Goal: Information Seeking & Learning: Understand process/instructions

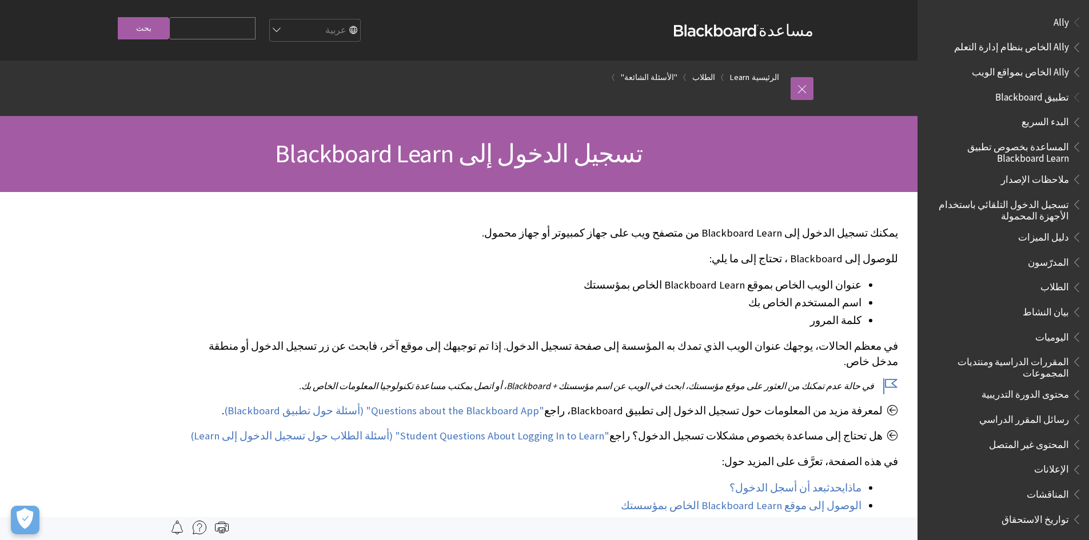
scroll to position [875, 0]
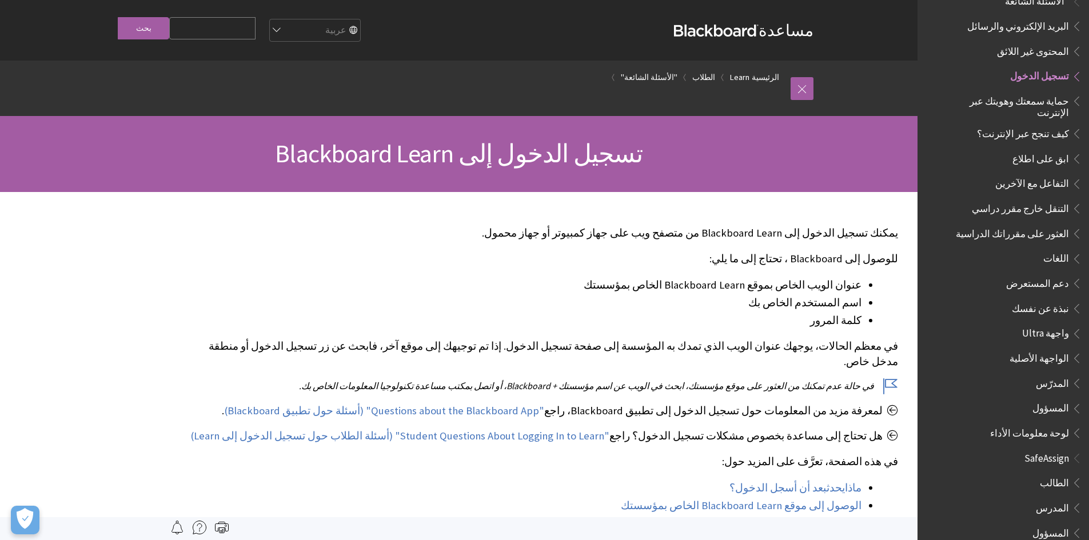
click at [1042, 70] on span "تسجيل الدخول" at bounding box center [1039, 74] width 59 height 15
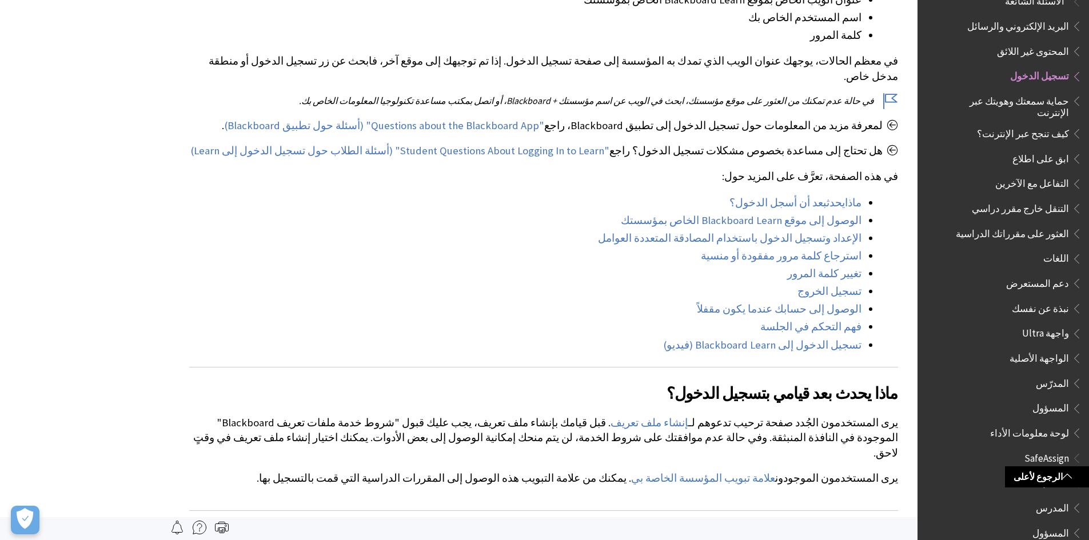
scroll to position [0, 0]
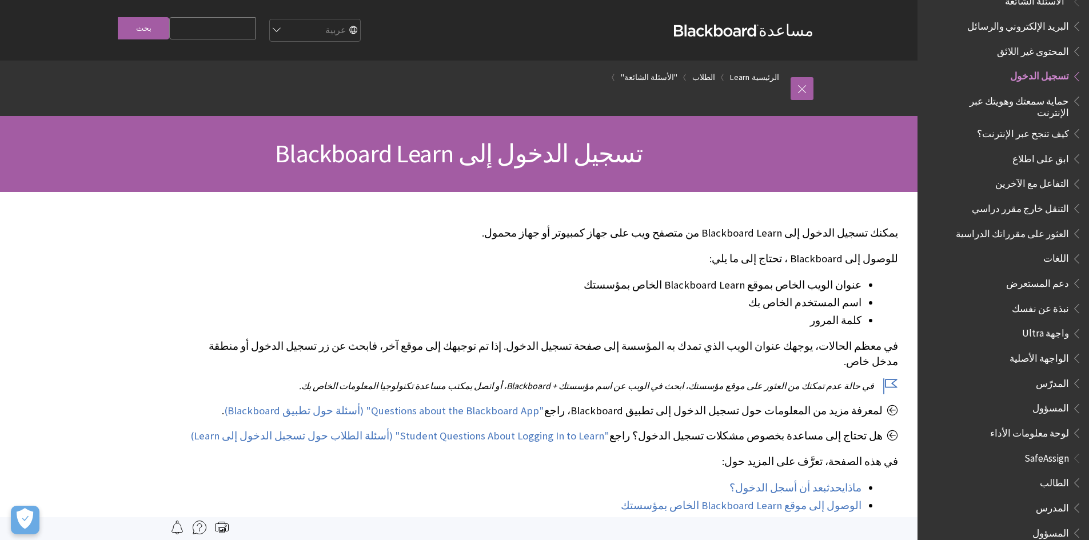
click at [377, 147] on span "تسجيل الدخول إلى Blackboard Learn" at bounding box center [459, 153] width 368 height 31
click at [256, 29] on input "Search Query" at bounding box center [212, 28] width 86 height 22
click at [1053, 72] on span "تسجيل الدخول" at bounding box center [1039, 74] width 59 height 15
click at [1051, 72] on span "تسجيل الدخول" at bounding box center [1039, 74] width 59 height 15
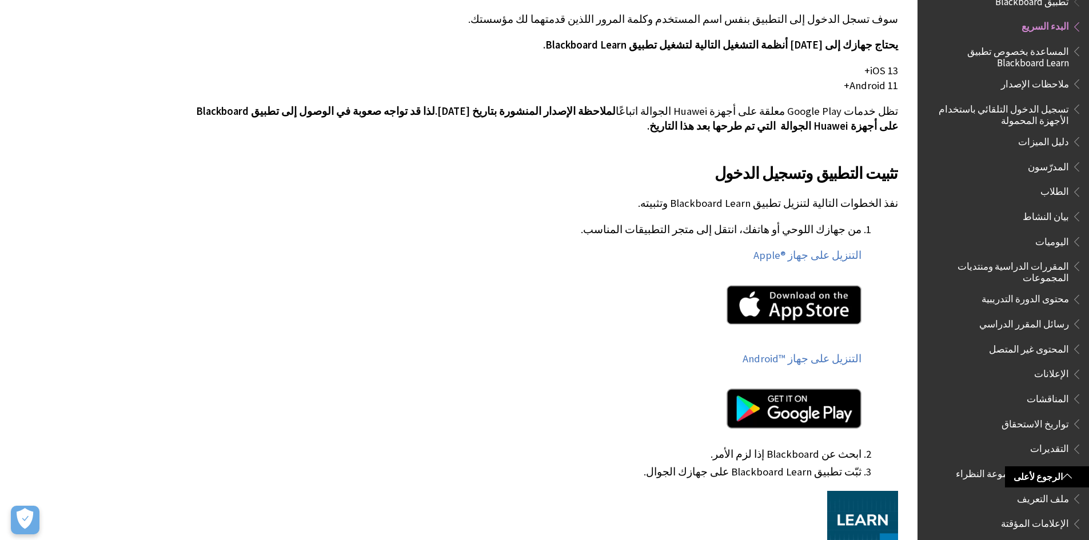
scroll to position [400, 0]
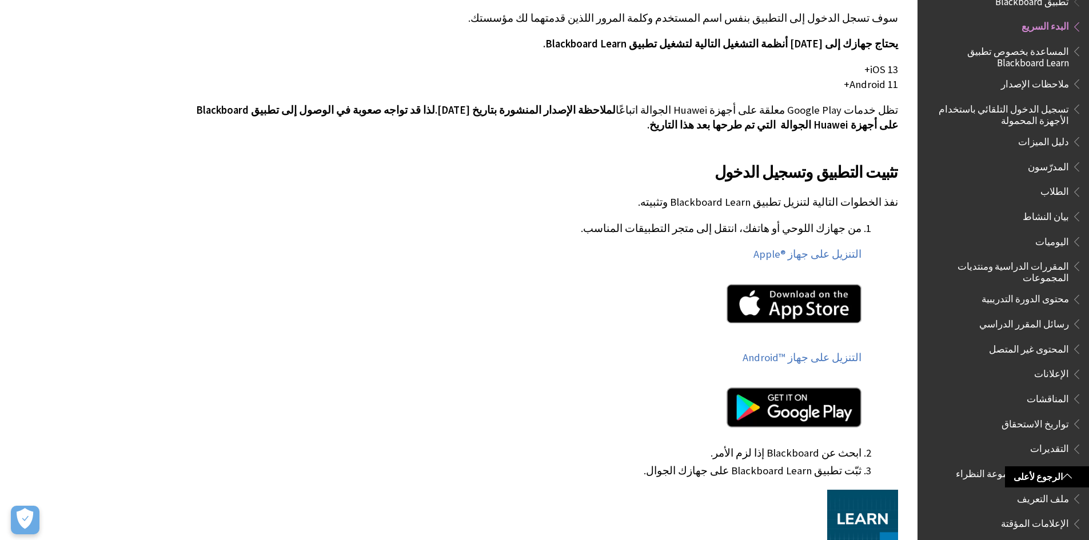
click at [797, 416] on img at bounding box center [794, 408] width 134 height 40
